Goal: Feedback & Contribution: Submit feedback/report problem

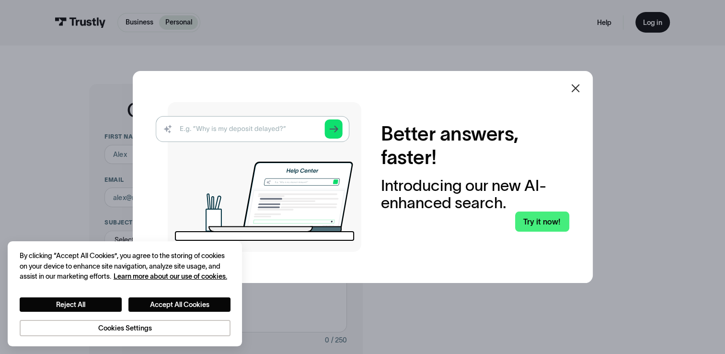
click at [577, 82] on icon at bounding box center [576, 88] width 12 height 12
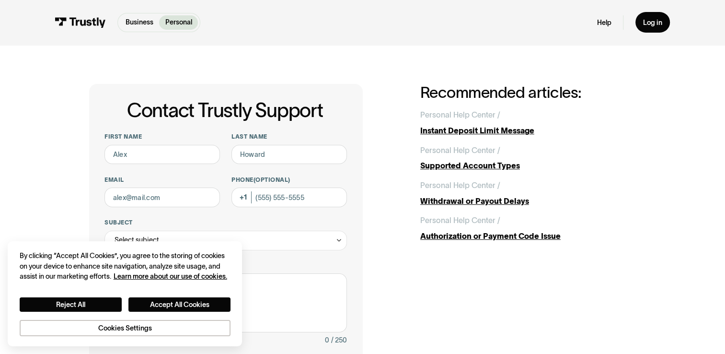
click at [57, 134] on div "Contact Trustly Support First name Last name Email Phone (Optional) Subject Sel…" at bounding box center [363, 308] width 687 height 526
click at [158, 156] on input "First name" at bounding box center [163, 155] width 116 height 20
type input "Kathleen"
click at [256, 156] on input "Last name" at bounding box center [290, 155] width 116 height 20
type input "Allmendinger"
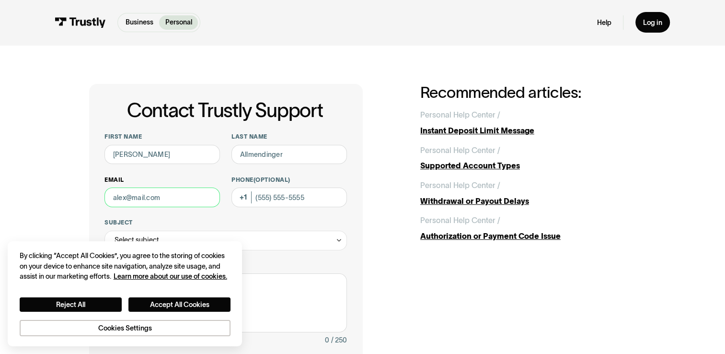
click at [183, 207] on input "Email" at bounding box center [163, 197] width 116 height 20
type input "luv2lucy@verizon.net"
click at [254, 200] on input "Phone (Optional)" at bounding box center [290, 197] width 116 height 20
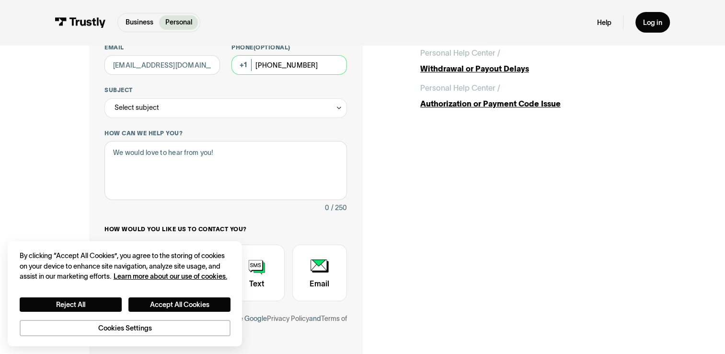
scroll to position [144, 0]
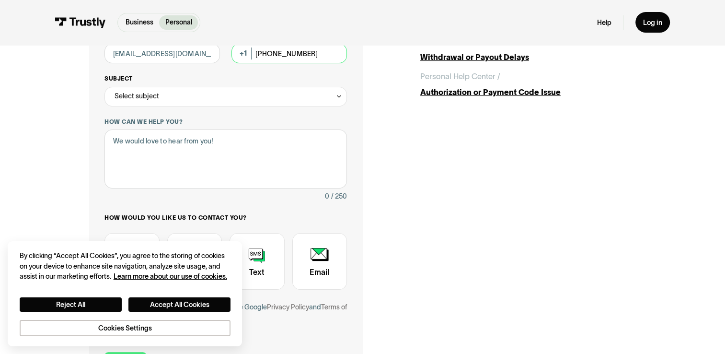
type input "(631) 525-2181"
click at [336, 97] on icon "Contact Trustly Support" at bounding box center [339, 97] width 7 height 8
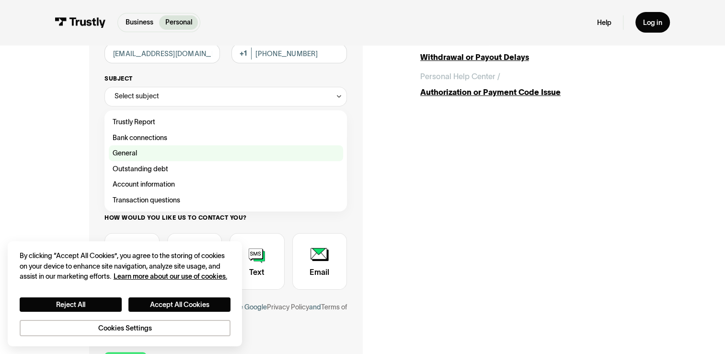
click at [140, 155] on div "Contact Trustly Support" at bounding box center [226, 153] width 234 height 16
type input "*******"
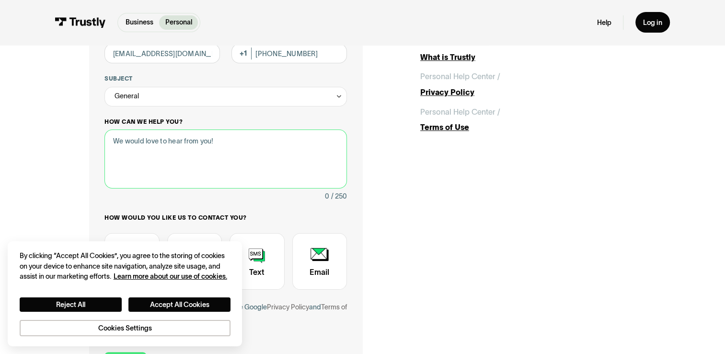
click at [122, 143] on textarea "How can we help you?" at bounding box center [226, 158] width 242 height 58
type textarea "U"
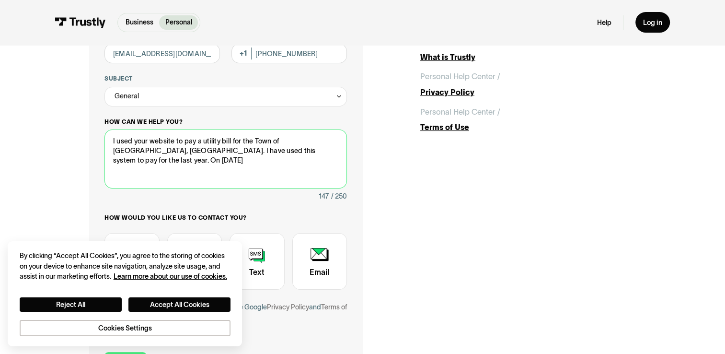
click at [338, 149] on textarea "I used your website to pay a utility bill for the Town of Flagler Beach, Fl. I …" at bounding box center [226, 158] width 242 height 58
click at [187, 164] on textarea "I used your website to pay a utility bill for the Town of Flagler Beach, Fl. I …" at bounding box center [226, 158] width 242 height 58
click at [273, 161] on textarea "I used your website to pay a utility bill for the Town of Flagler Beach, Fl. I …" at bounding box center [226, 158] width 242 height 58
click at [136, 176] on textarea "I used your website to pay a utility bill for the Town of Flagler Beach, Fl. I …" at bounding box center [226, 158] width 242 height 58
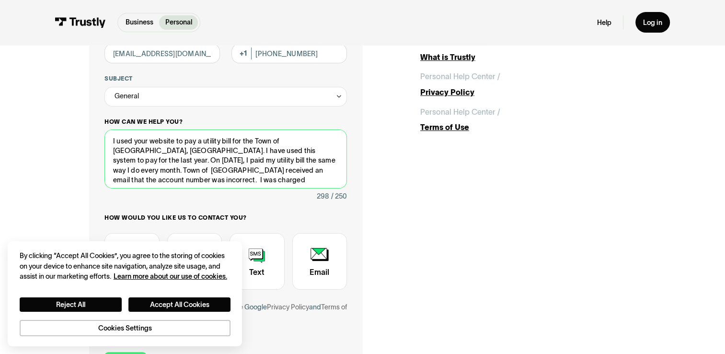
drag, startPoint x: 120, startPoint y: 151, endPoint x: 107, endPoint y: 138, distance: 18.3
click at [107, 138] on textarea "I used your website to pay a utility bill for the Town of Flagler Beach, Fl. I …" at bounding box center [226, 158] width 242 height 58
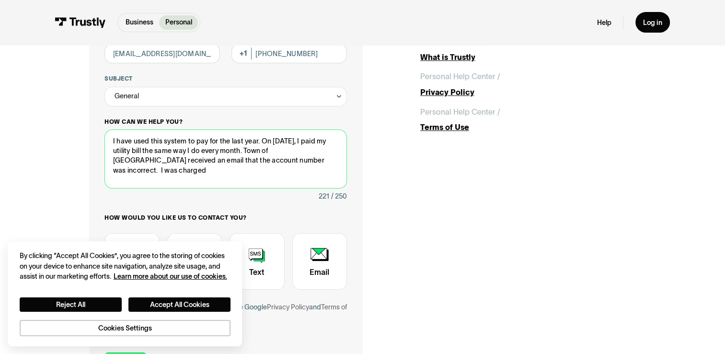
click at [263, 144] on textarea "I have used this system to pay for the last year. On September 11,2025, I paid …" at bounding box center [226, 158] width 242 height 58
click at [207, 151] on textarea "I have used this system to pay for the last year to pay my utility bill. On Sep…" at bounding box center [226, 158] width 242 height 58
click at [192, 170] on textarea "I have used this system to pay for the last year to pay my utility bill. On Sep…" at bounding box center [226, 158] width 242 height 58
click at [319, 152] on textarea "I have used this system to pay for the last year to pay my utility bill. On Sep…" at bounding box center [226, 158] width 242 height 58
click at [186, 174] on textarea "I have used this system to pay for the last year to pay my utility bill. On Sep…" at bounding box center [226, 158] width 242 height 58
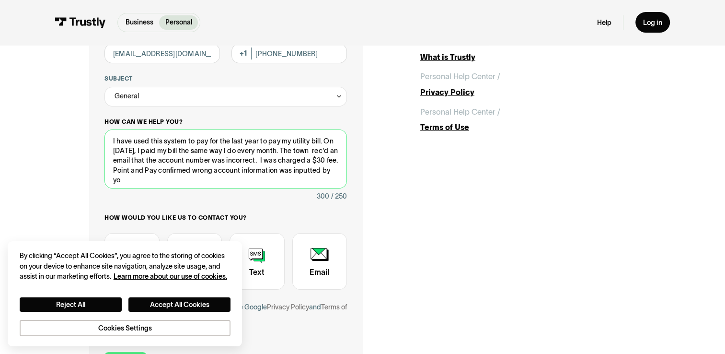
click at [207, 171] on textarea "I have used this system to pay for the last year to pay my utility bill. On Sep…" at bounding box center [226, 158] width 242 height 58
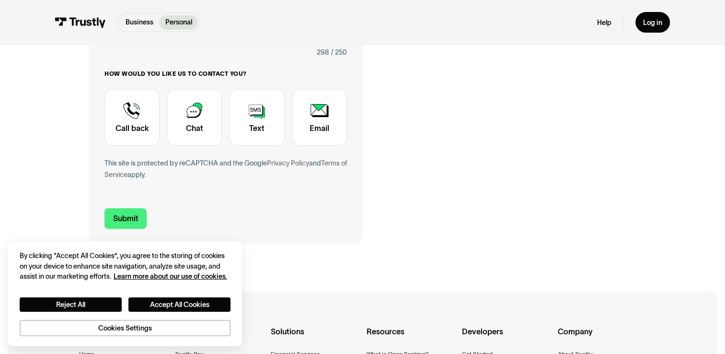
scroll to position [336, 0]
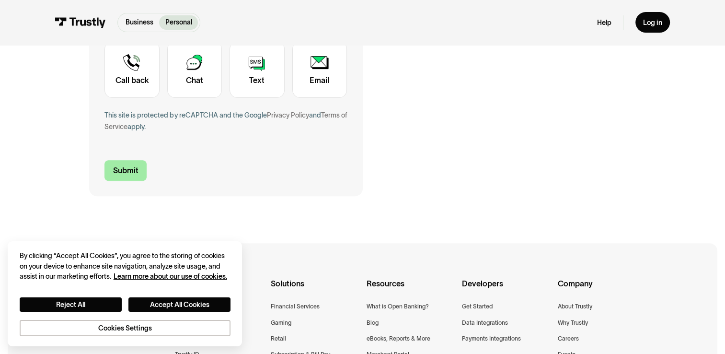
type textarea "I have used this system to pay for the last year to pay my utility bill. On Sep…"
click at [133, 170] on input "Submit" at bounding box center [126, 170] width 42 height 21
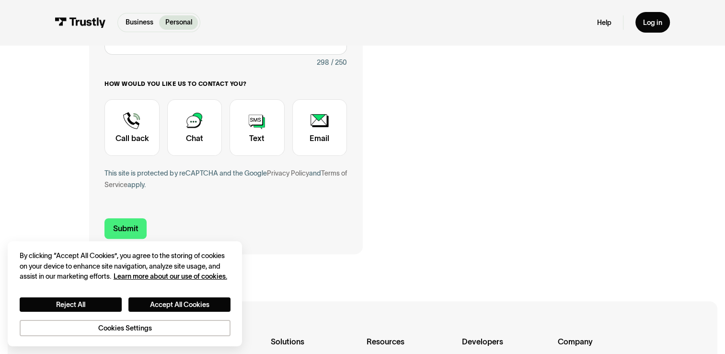
scroll to position [288, 0]
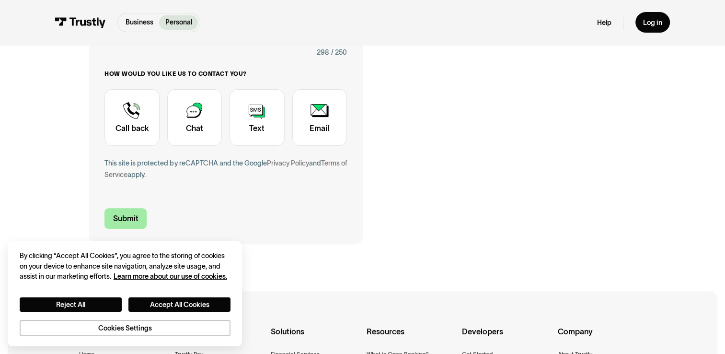
click at [127, 219] on input "Submit" at bounding box center [126, 218] width 42 height 21
click at [178, 306] on button "Accept All Cookies" at bounding box center [180, 304] width 102 height 15
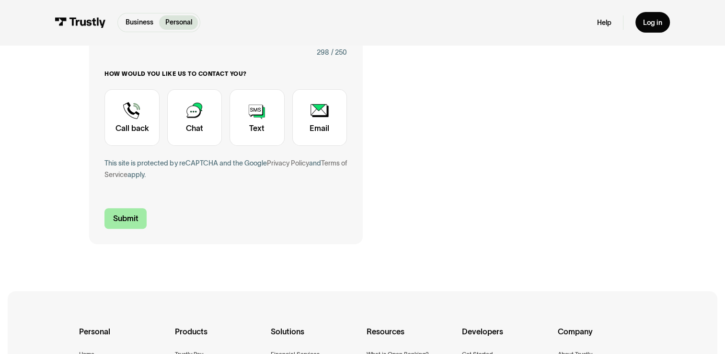
click at [125, 223] on input "Submit" at bounding box center [126, 218] width 42 height 21
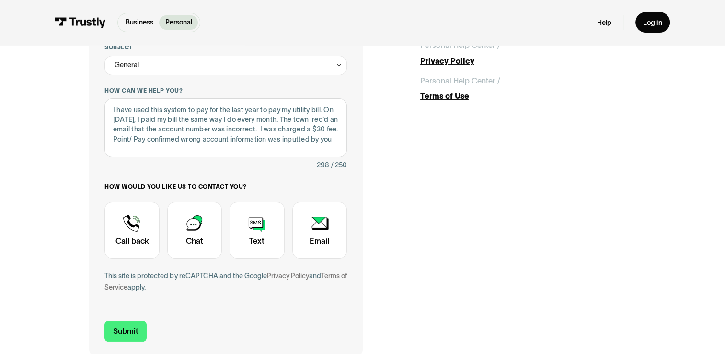
scroll to position [192, 0]
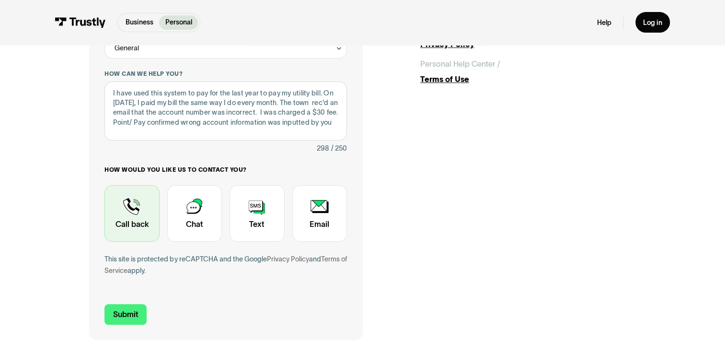
click at [132, 223] on div "Contact Trustly Support" at bounding box center [132, 213] width 55 height 56
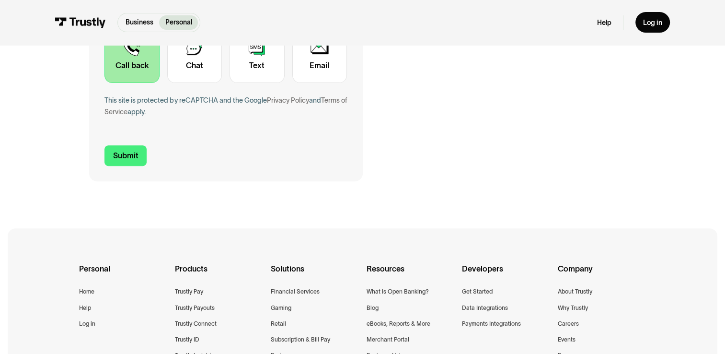
scroll to position [384, 0]
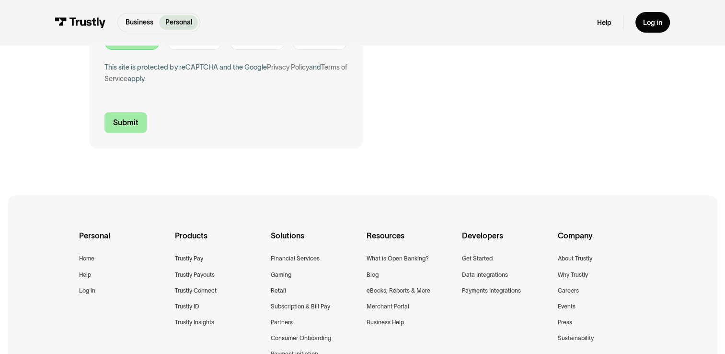
click at [129, 127] on input "Submit" at bounding box center [126, 122] width 42 height 21
type input "+16315252181"
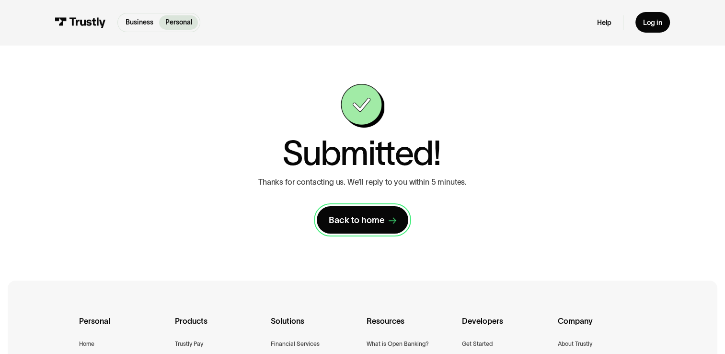
click at [353, 224] on div "Back to home" at bounding box center [357, 220] width 56 height 12
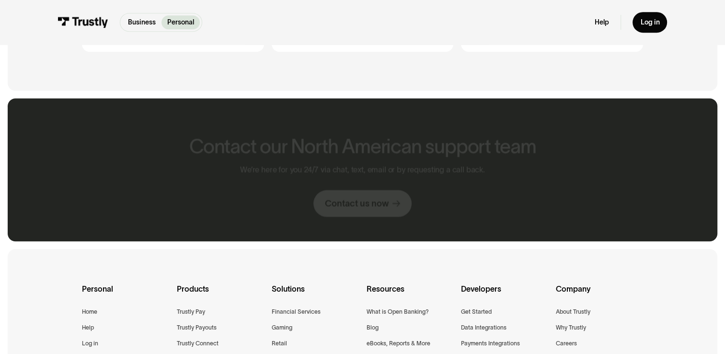
scroll to position [575, 0]
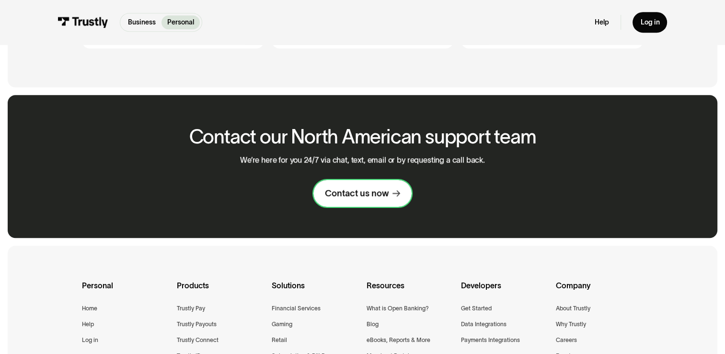
click at [365, 198] on div "Contact us now" at bounding box center [357, 193] width 64 height 12
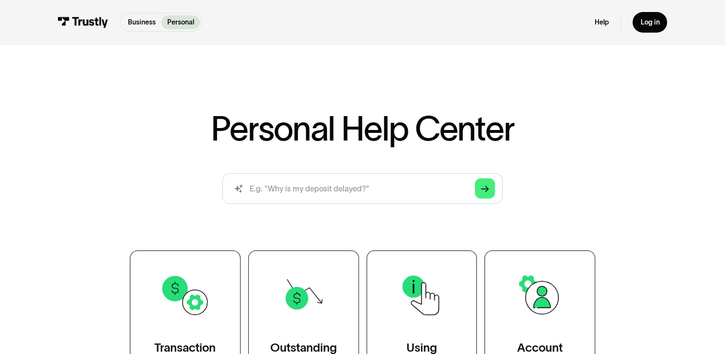
scroll to position [144, 0]
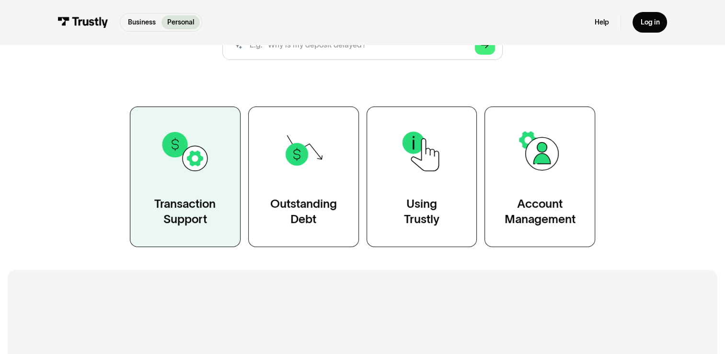
click at [217, 209] on link "Transaction Support" at bounding box center [185, 176] width 111 height 140
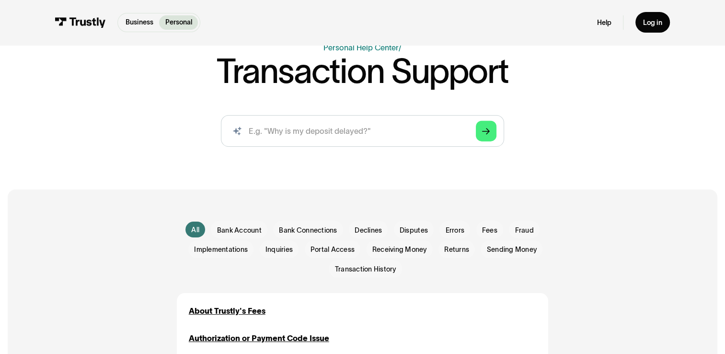
scroll to position [96, 0]
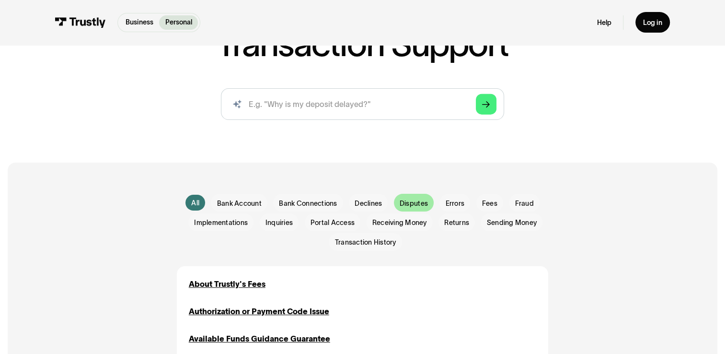
click at [408, 202] on span "Disputes" at bounding box center [414, 204] width 28 height 10
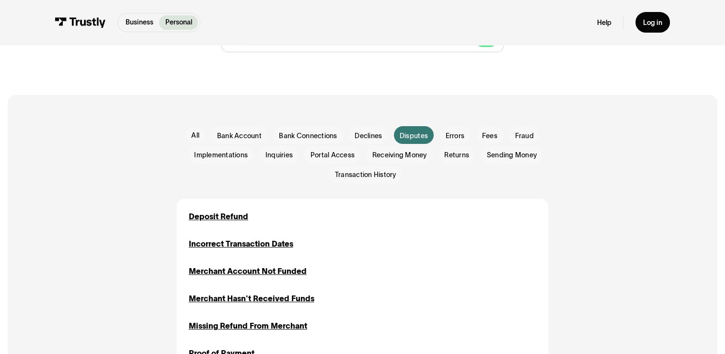
scroll to position [144, 0]
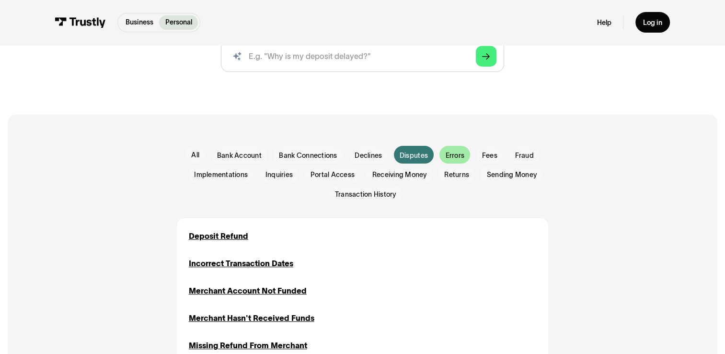
click at [454, 154] on span "Errors" at bounding box center [455, 156] width 19 height 10
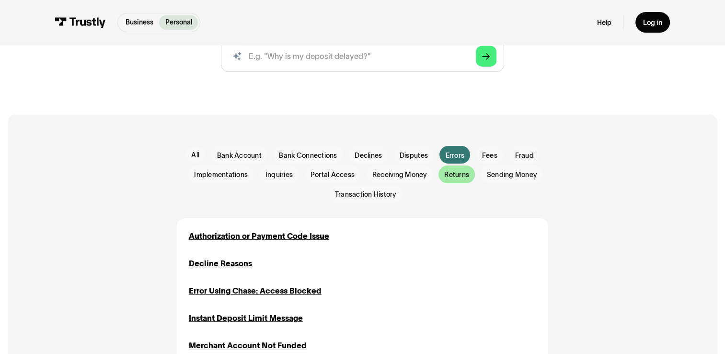
click at [457, 175] on span "Returns" at bounding box center [457, 175] width 25 height 10
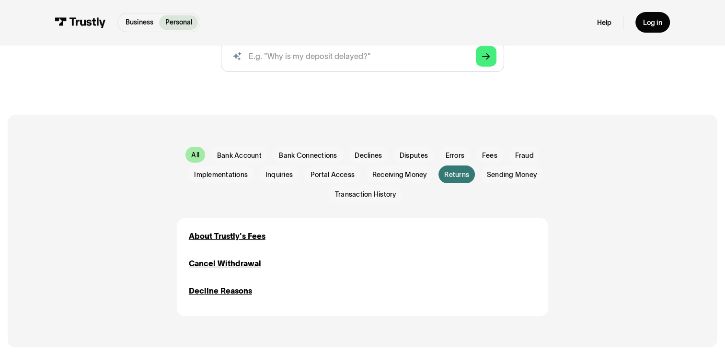
click at [191, 158] on div "All" at bounding box center [195, 155] width 8 height 10
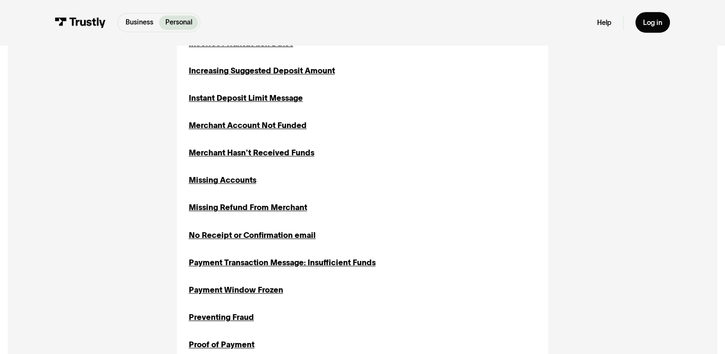
scroll to position [767, 0]
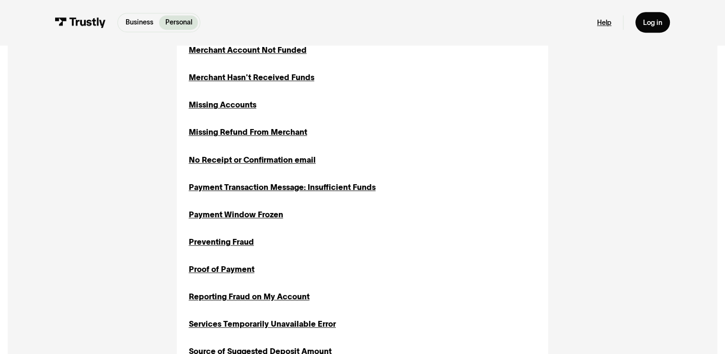
click at [604, 21] on link "Help" at bounding box center [604, 22] width 14 height 9
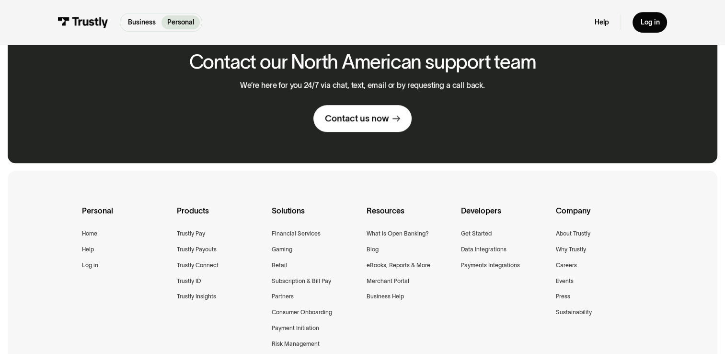
scroll to position [671, 0]
